Goal: Information Seeking & Learning: Learn about a topic

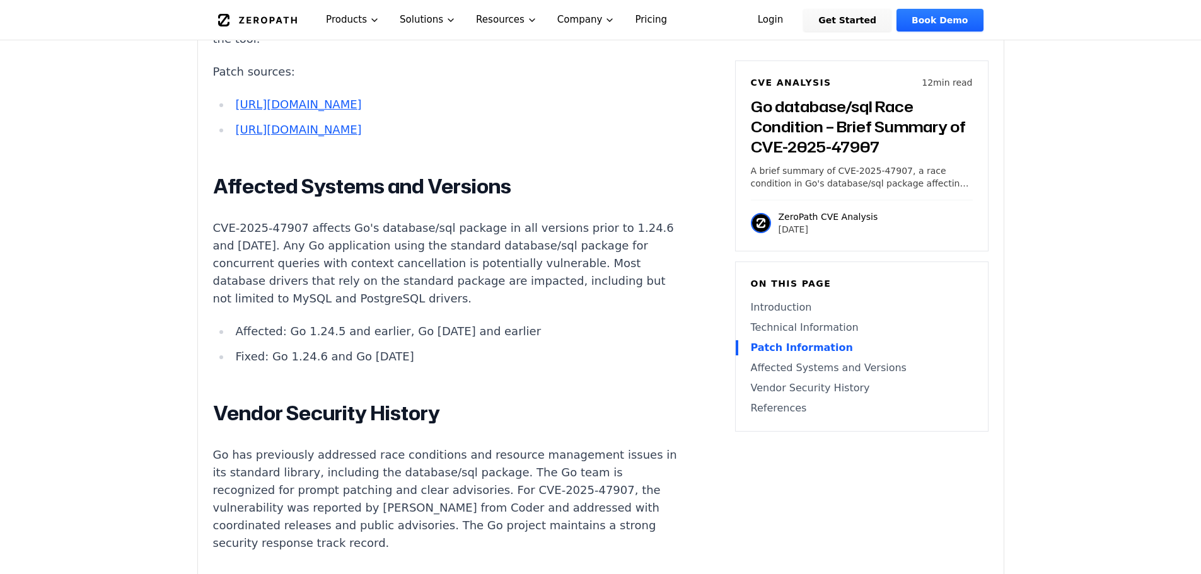
scroll to position [2522, 0]
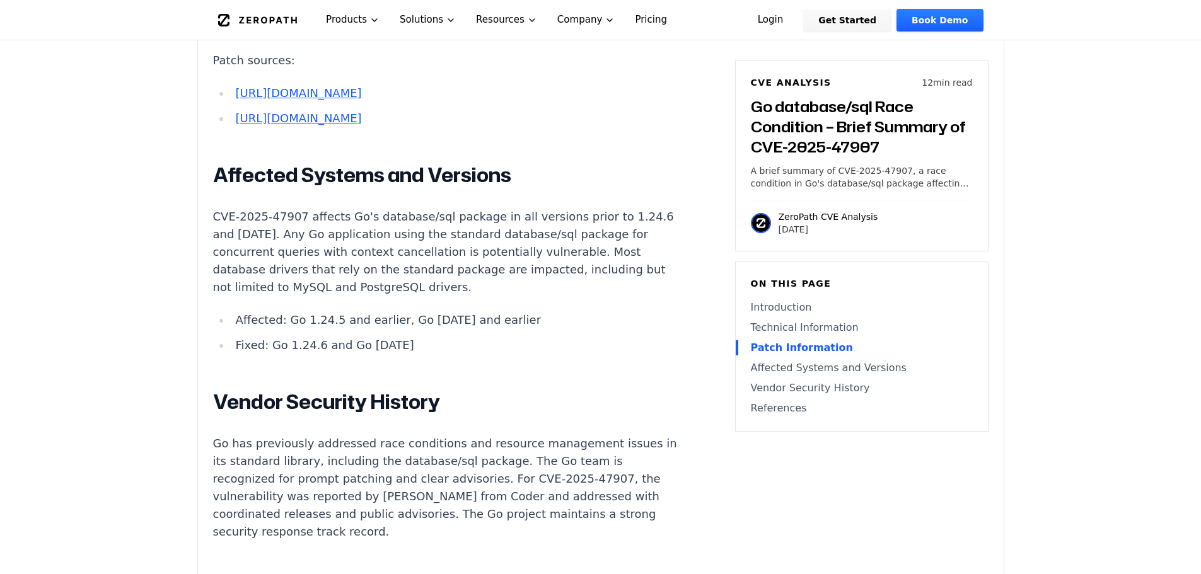
drag, startPoint x: 406, startPoint y: 380, endPoint x: 238, endPoint y: 386, distance: 167.8
click at [238, 354] on li "Fixed: Go 1.24.6 and Go [DATE]" at bounding box center [456, 346] width 451 height 18
drag, startPoint x: 248, startPoint y: 361, endPoint x: 501, endPoint y: 362, distance: 252.9
click at [501, 329] on li "Affected: Go 1.24.5 and earlier, Go [DATE] and earlier" at bounding box center [456, 320] width 451 height 18
click at [404, 354] on li "Fixed: Go 1.24.6 and Go [DATE]" at bounding box center [456, 346] width 451 height 18
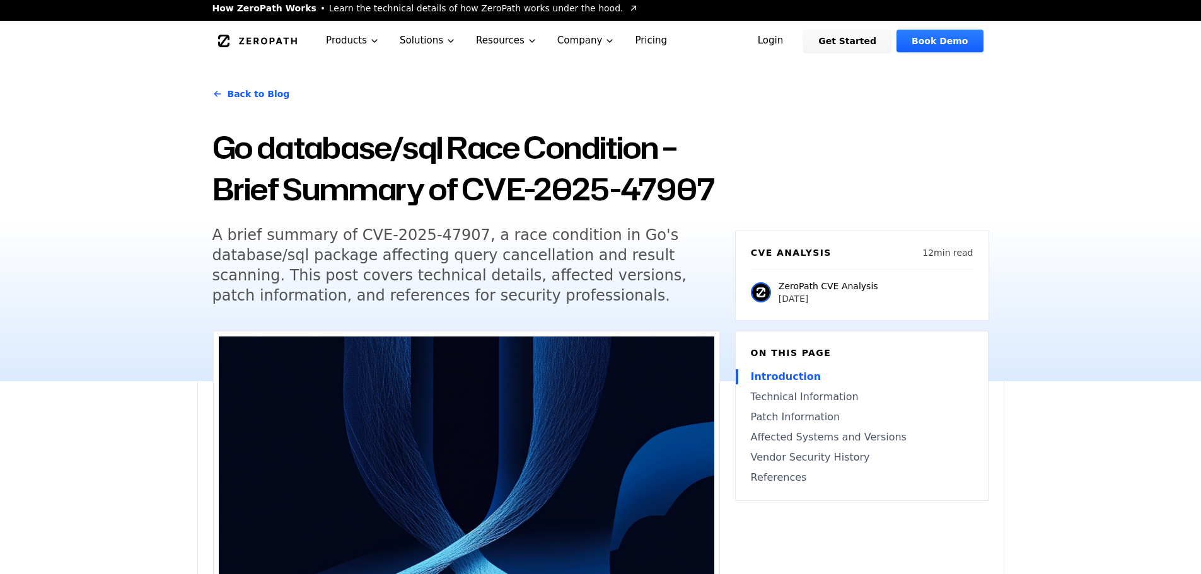
scroll to position [0, 0]
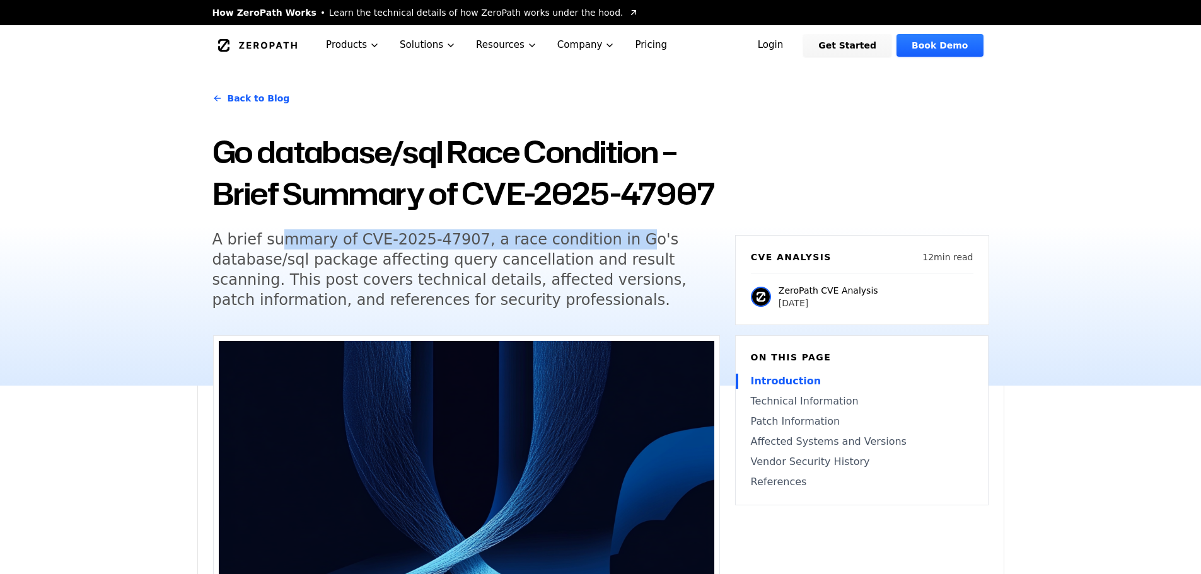
drag, startPoint x: 282, startPoint y: 245, endPoint x: 597, endPoint y: 247, distance: 315.3
click at [597, 247] on h5 "A brief summary of CVE-2025-47907, a race condition in Go's database/sql packag…" at bounding box center [454, 270] width 484 height 81
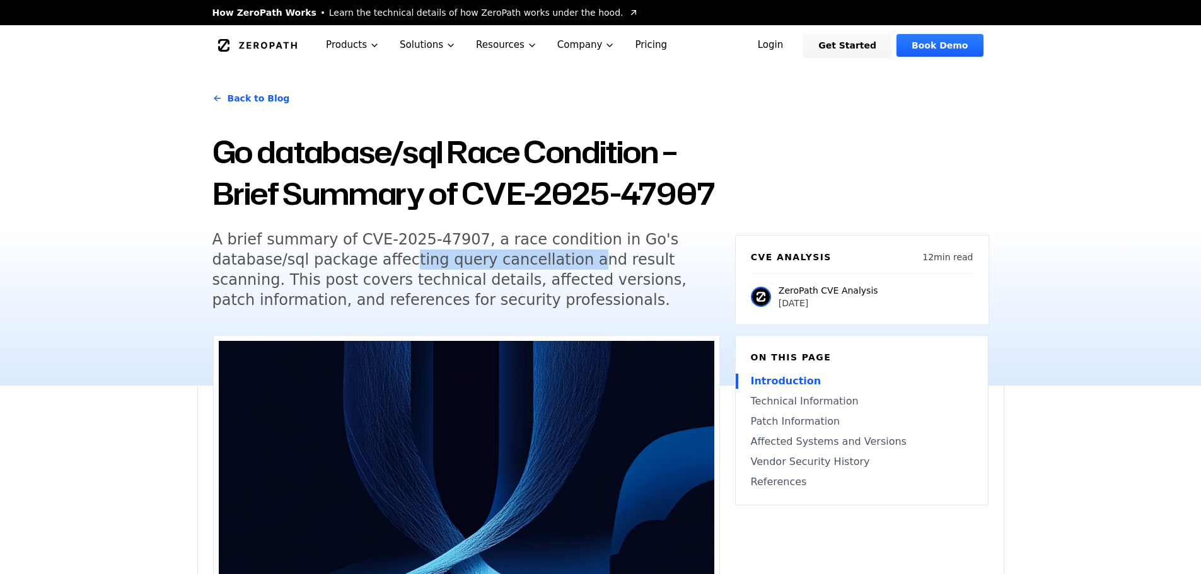
drag, startPoint x: 390, startPoint y: 266, endPoint x: 558, endPoint y: 264, distance: 167.7
click at [558, 264] on h5 "A brief summary of CVE-2025-47907, a race condition in Go's database/sql packag…" at bounding box center [454, 270] width 484 height 81
drag, startPoint x: 595, startPoint y: 260, endPoint x: 607, endPoint y: 260, distance: 12.0
click at [607, 260] on h5 "A brief summary of CVE-2025-47907, a race condition in Go's database/sql packag…" at bounding box center [454, 270] width 484 height 81
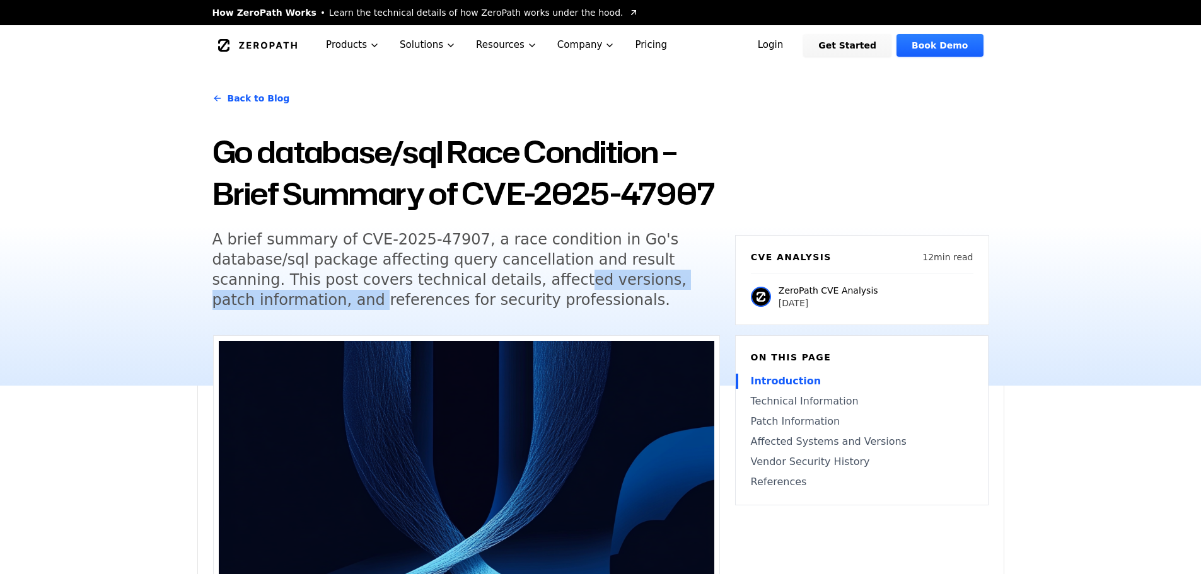
drag, startPoint x: 400, startPoint y: 286, endPoint x: 479, endPoint y: 286, distance: 78.8
click at [479, 286] on h5 "A brief summary of CVE-2025-47907, a race condition in Go's database/sql packag…" at bounding box center [454, 270] width 484 height 81
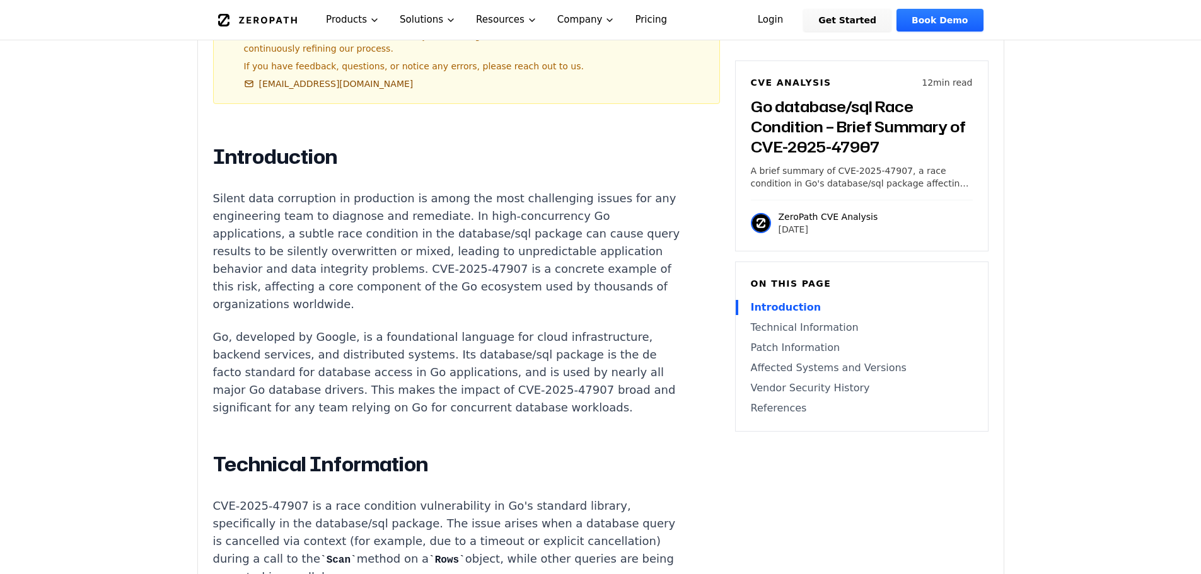
scroll to position [694, 0]
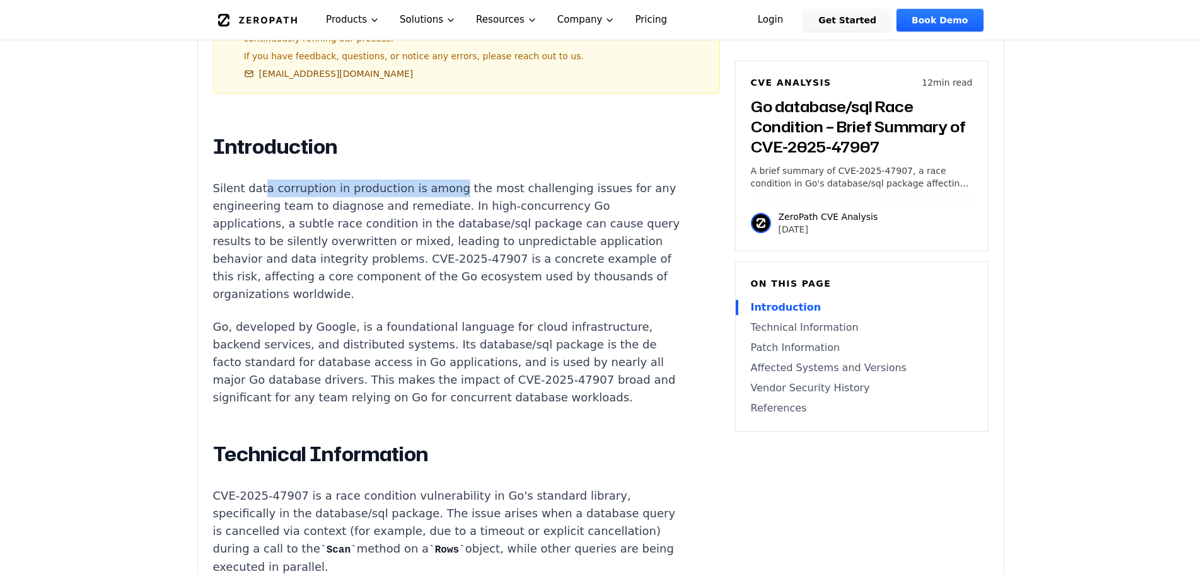
drag, startPoint x: 260, startPoint y: 172, endPoint x: 439, endPoint y: 183, distance: 179.4
click at [439, 183] on p "Silent data corruption in production is among the most challenging issues for a…" at bounding box center [447, 242] width 469 height 124
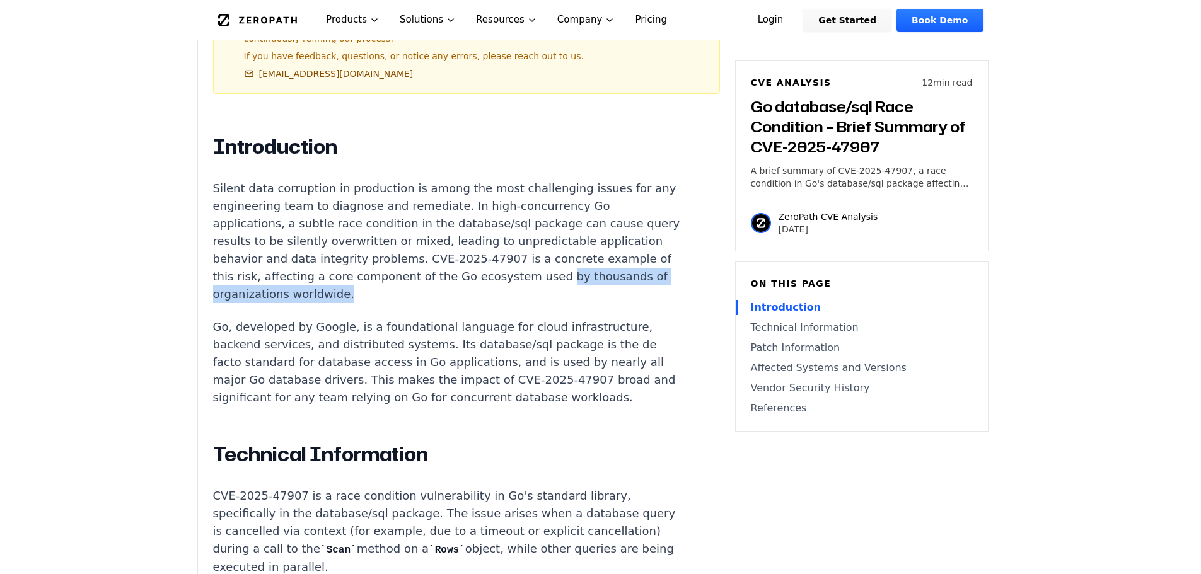
drag, startPoint x: 313, startPoint y: 286, endPoint x: 230, endPoint y: 295, distance: 83.8
click at [240, 286] on p "Silent data corruption in production is among the most challenging issues for a…" at bounding box center [447, 242] width 469 height 124
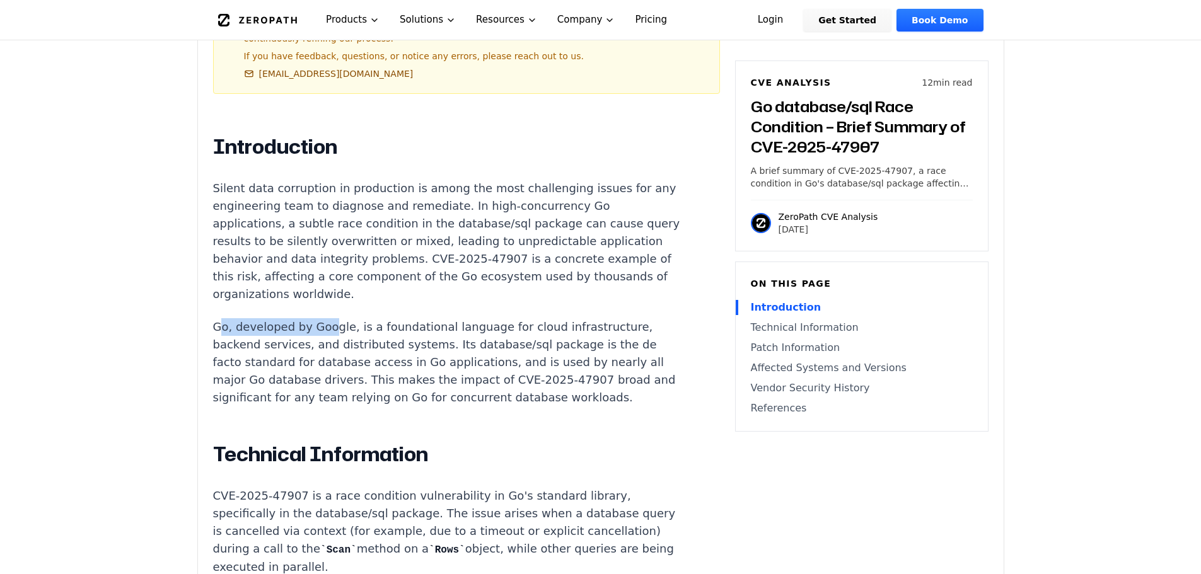
drag, startPoint x: 222, startPoint y: 320, endPoint x: 341, endPoint y: 320, distance: 119.2
click at [325, 320] on p "Go, developed by Google, is a foundational language for cloud infrastructure, b…" at bounding box center [447, 362] width 469 height 88
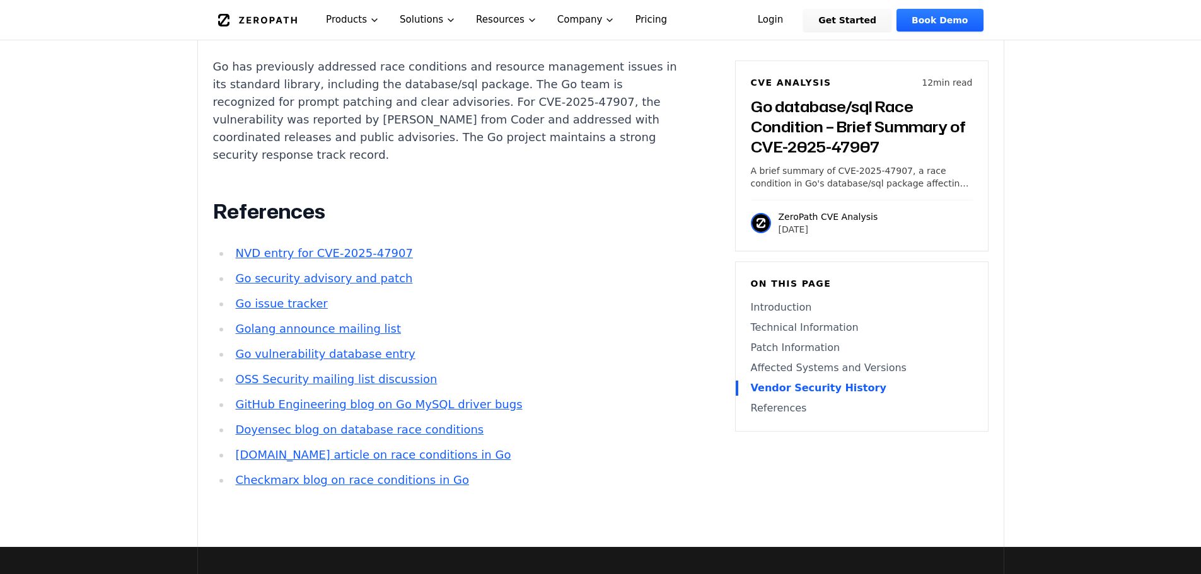
scroll to position [2901, 0]
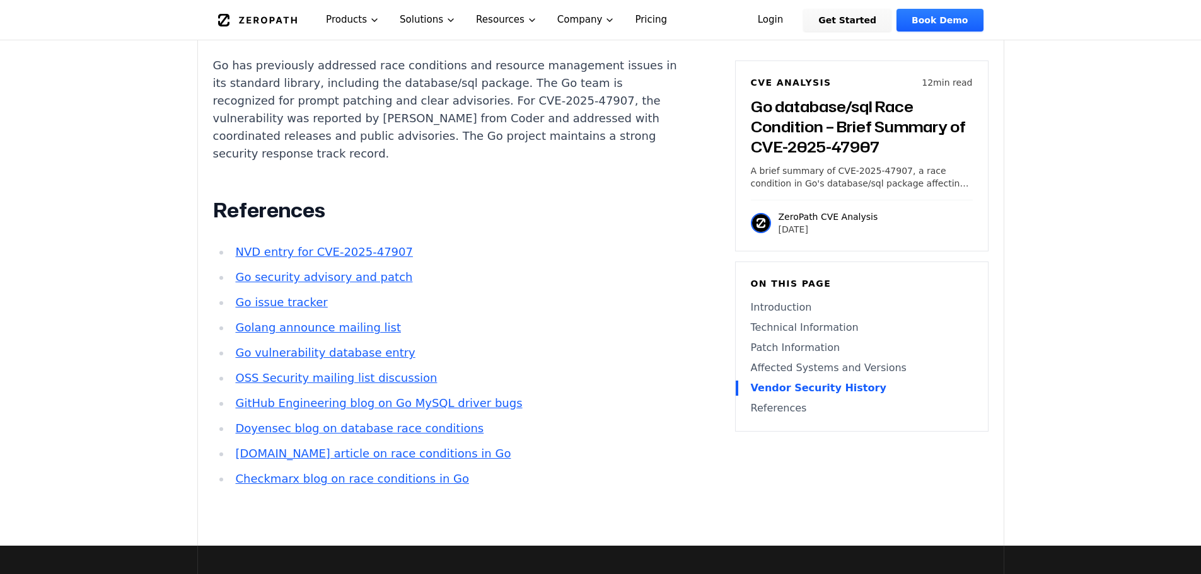
drag, startPoint x: 456, startPoint y: 250, endPoint x: 656, endPoint y: 207, distance: 205.2
